Goal: Transaction & Acquisition: Purchase product/service

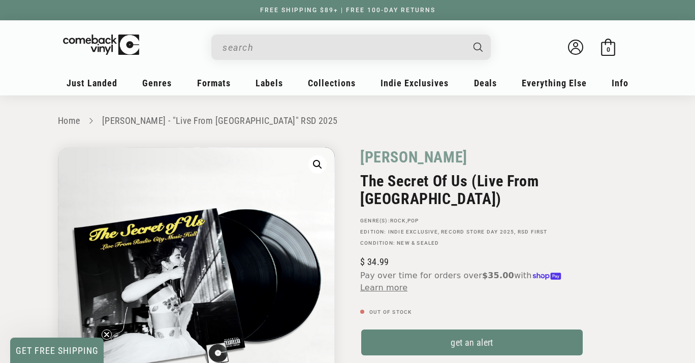
click at [310, 38] on input "When autocomplete results are available use up and down arrows to review and en…" at bounding box center [343, 47] width 241 height 21
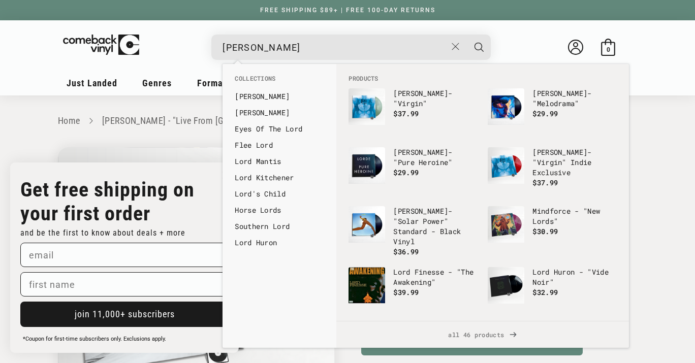
type input "[PERSON_NAME]"
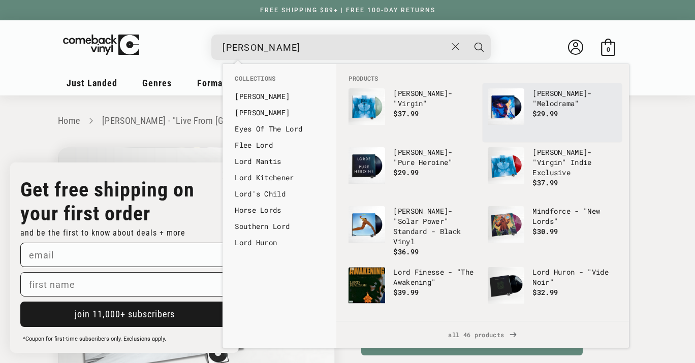
click at [549, 109] on span "$29.99" at bounding box center [545, 114] width 25 height 10
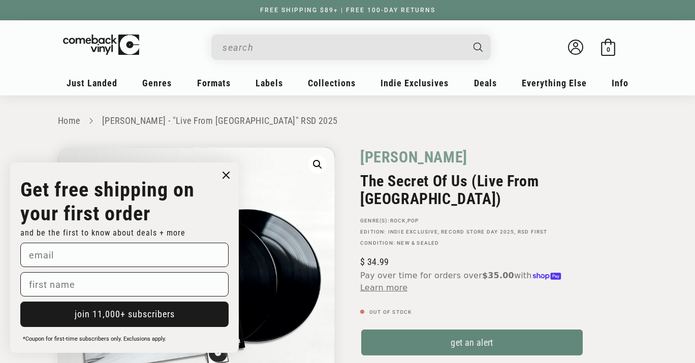
click at [324, 50] on input "When autocomplete results are available use up and down arrows to review and en…" at bounding box center [343, 47] width 241 height 21
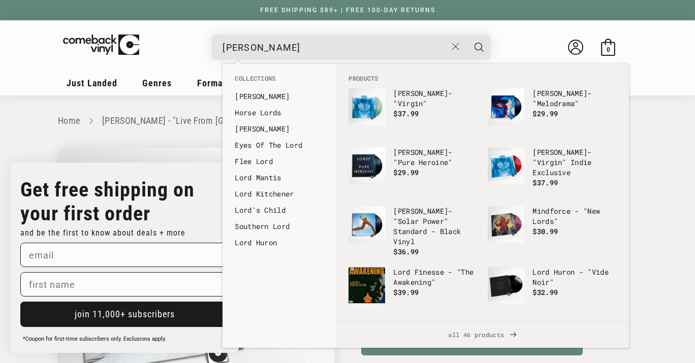
type input "[PERSON_NAME]"
click at [467, 35] on button "Search" at bounding box center [479, 47] width 25 height 25
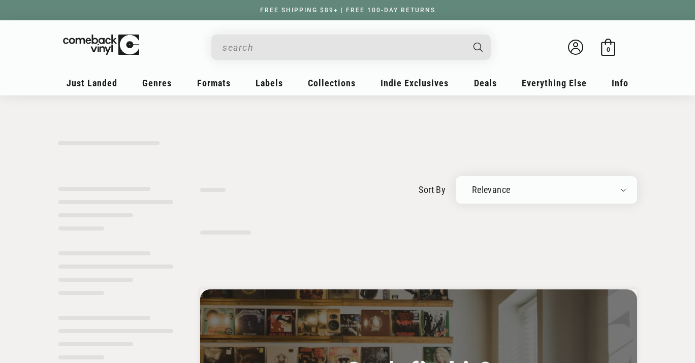
type input "[PERSON_NAME]"
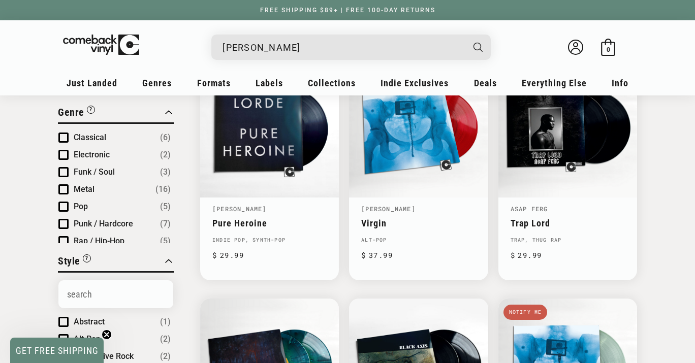
scroll to position [141, 0]
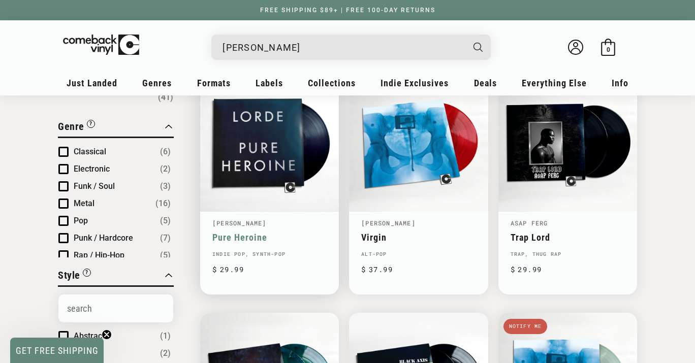
click at [273, 232] on link "Pure Heroine" at bounding box center [269, 237] width 114 height 11
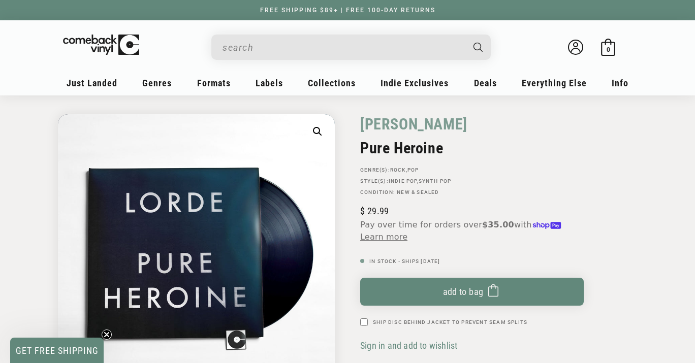
scroll to position [45, 0]
